Goal: Information Seeking & Learning: Compare options

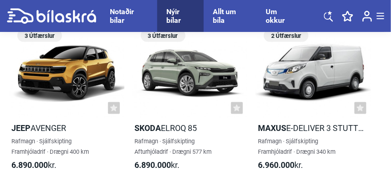
scroll to position [1839, 0]
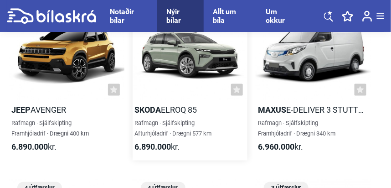
click at [157, 109] on b "Skoda" at bounding box center [148, 110] width 26 height 10
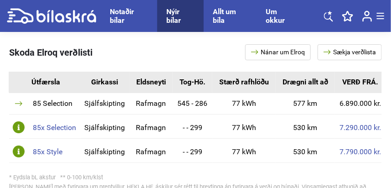
scroll to position [0, 58]
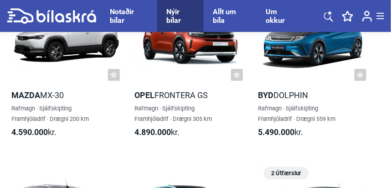
checkbox input "true"
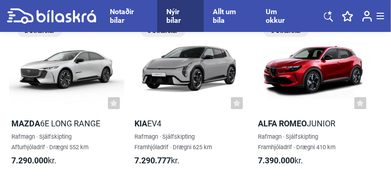
scroll to position [2185, 0]
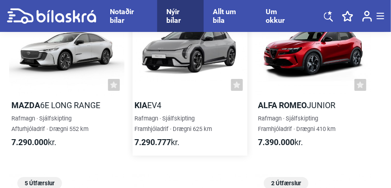
click at [143, 107] on b "Kia" at bounding box center [141, 105] width 13 height 10
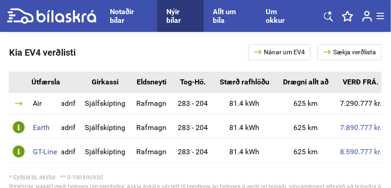
scroll to position [0, 39]
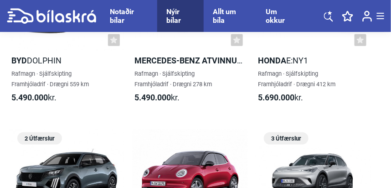
checkbox input "true"
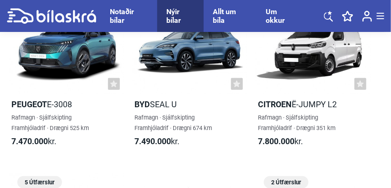
scroll to position [2338, 0]
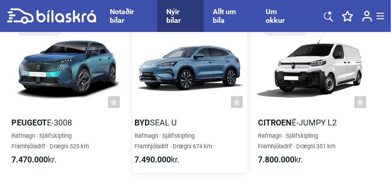
click at [159, 121] on h2 "BYD Seal U" at bounding box center [190, 122] width 115 height 10
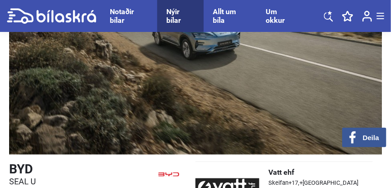
scroll to position [109, 0]
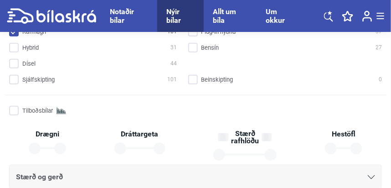
checkbox input "true"
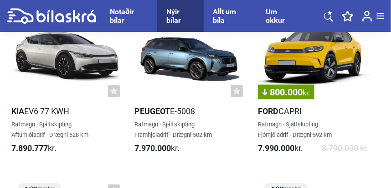
scroll to position [2692, 0]
